Goal: Transaction & Acquisition: Purchase product/service

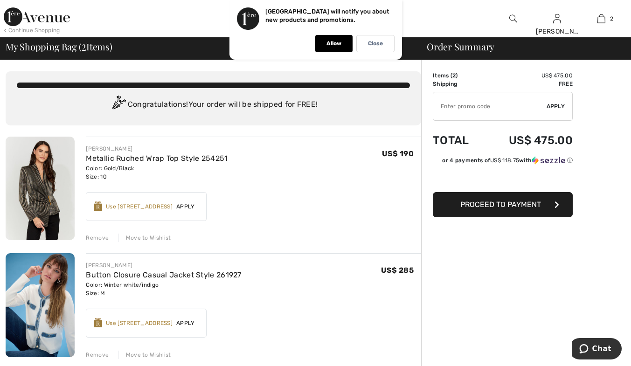
click at [477, 203] on span "Proceed to Payment" at bounding box center [500, 204] width 81 height 9
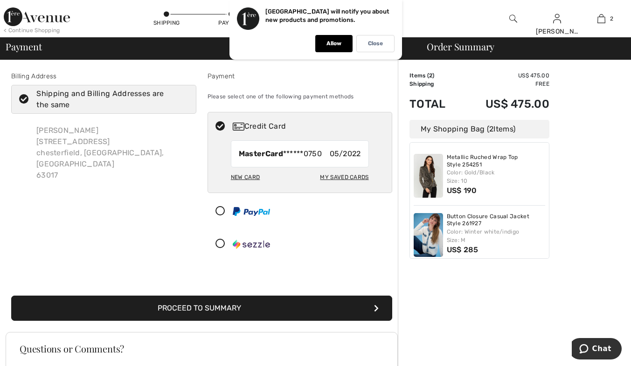
click at [219, 241] on icon at bounding box center [220, 244] width 25 height 10
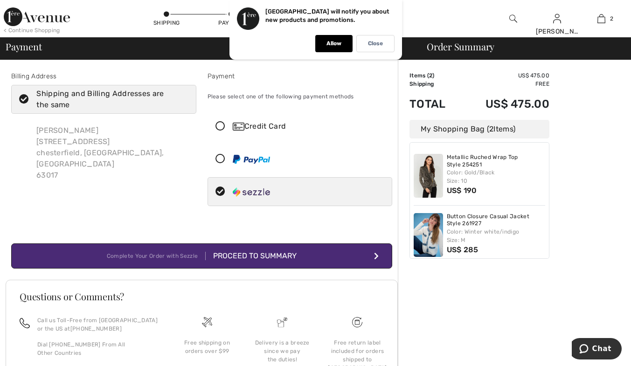
click at [238, 255] on div "Proceed to Summary" at bounding box center [251, 256] width 91 height 11
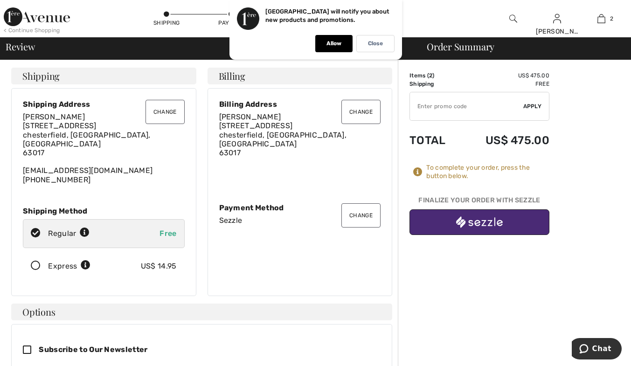
click at [470, 222] on img "button" at bounding box center [479, 222] width 47 height 12
click at [461, 223] on img "button" at bounding box center [479, 222] width 47 height 12
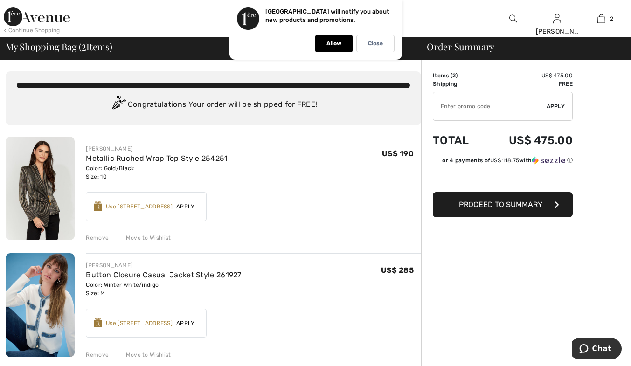
click at [472, 204] on span "Proceed to Summary" at bounding box center [501, 204] width 84 height 9
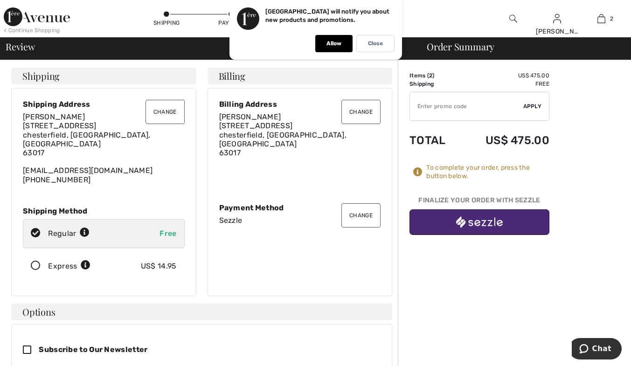
click at [349, 212] on button "Change" at bounding box center [361, 215] width 39 height 24
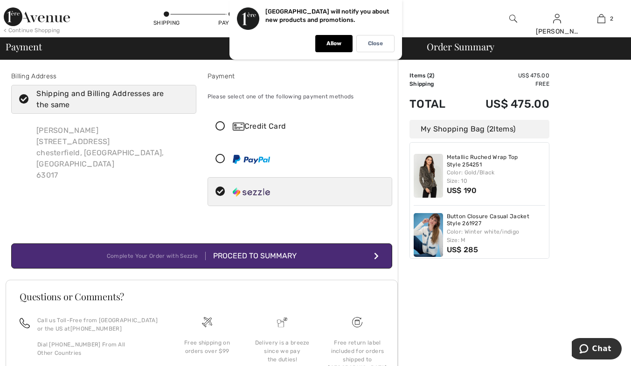
click at [223, 127] on icon at bounding box center [220, 127] width 25 height 10
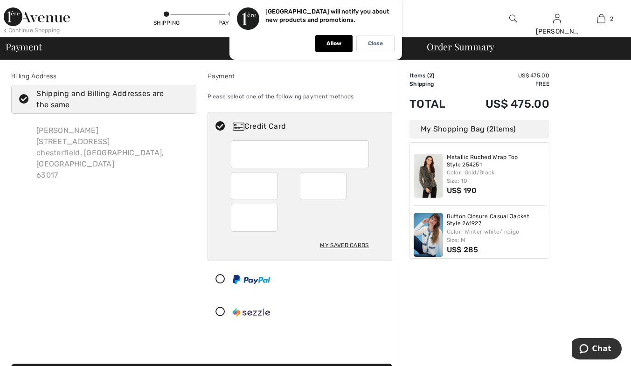
click at [236, 212] on div at bounding box center [254, 218] width 47 height 28
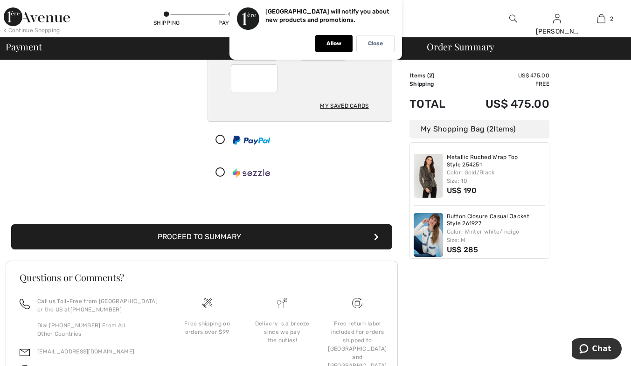
scroll to position [140, 0]
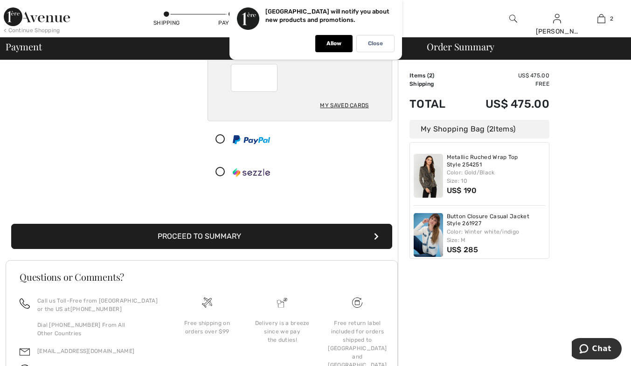
click at [281, 237] on button "Proceed to Summary" at bounding box center [201, 236] width 381 height 25
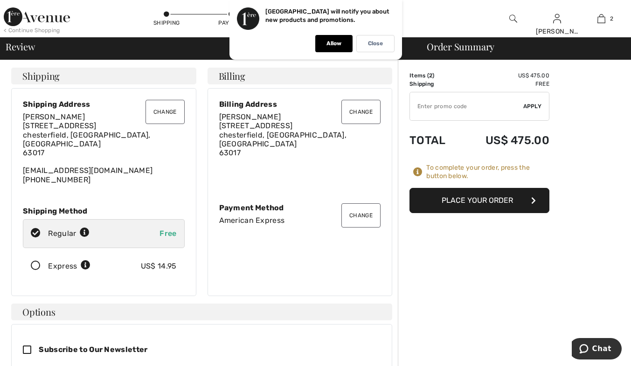
click at [474, 201] on button "Place Your Order" at bounding box center [480, 200] width 140 height 25
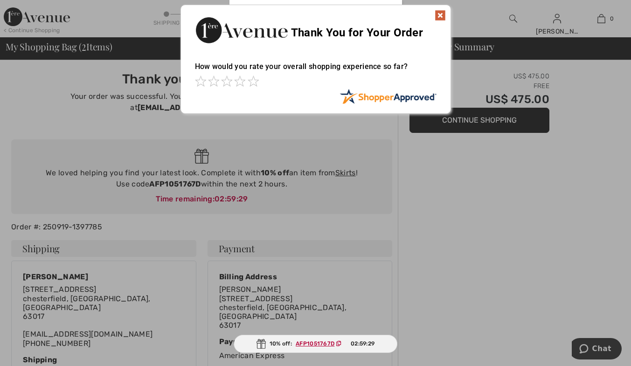
click at [437, 14] on img at bounding box center [440, 15] width 11 height 11
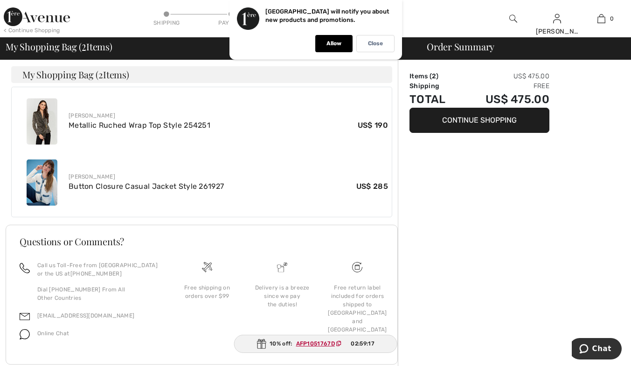
scroll to position [334, 0]
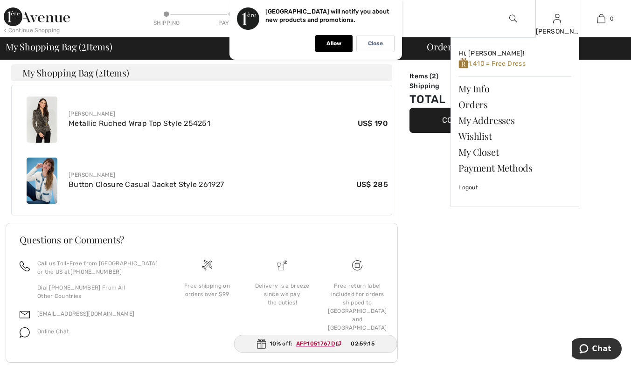
click at [557, 23] on img at bounding box center [557, 18] width 8 height 11
click at [472, 102] on link "Orders" at bounding box center [515, 105] width 113 height 16
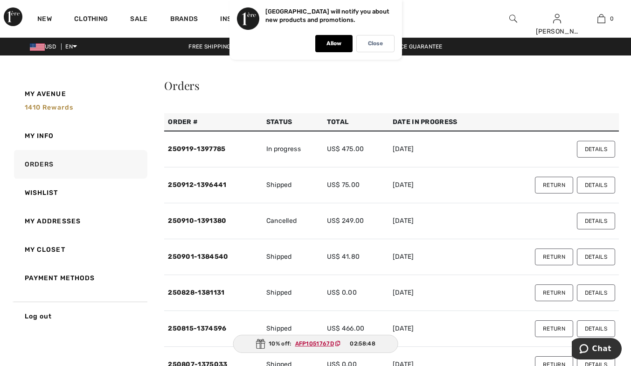
click at [41, 15] on div "New" at bounding box center [44, 18] width 37 height 37
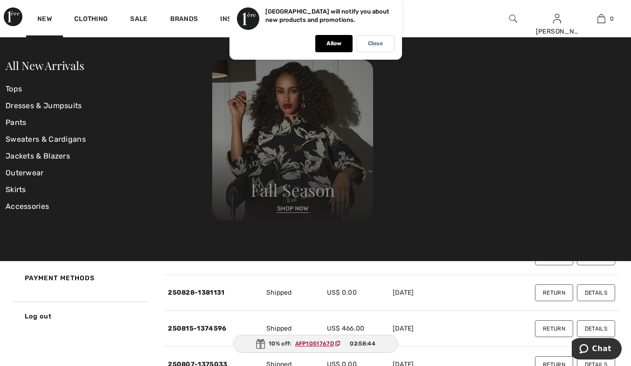
click at [282, 209] on img at bounding box center [292, 140] width 161 height 161
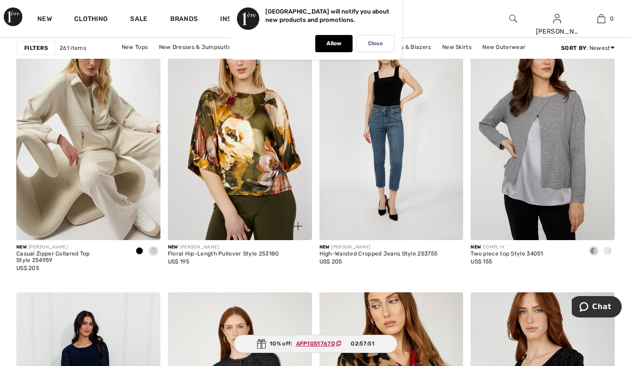
scroll to position [3686, 0]
